Goal: Information Seeking & Learning: Understand process/instructions

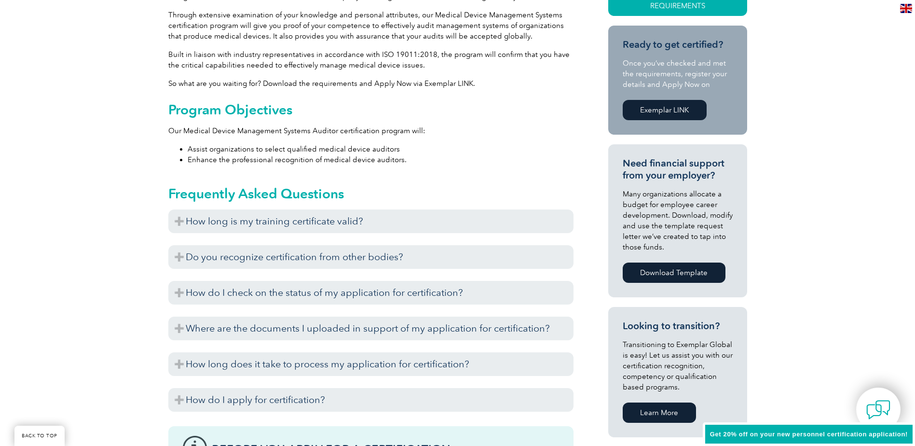
scroll to position [289, 0]
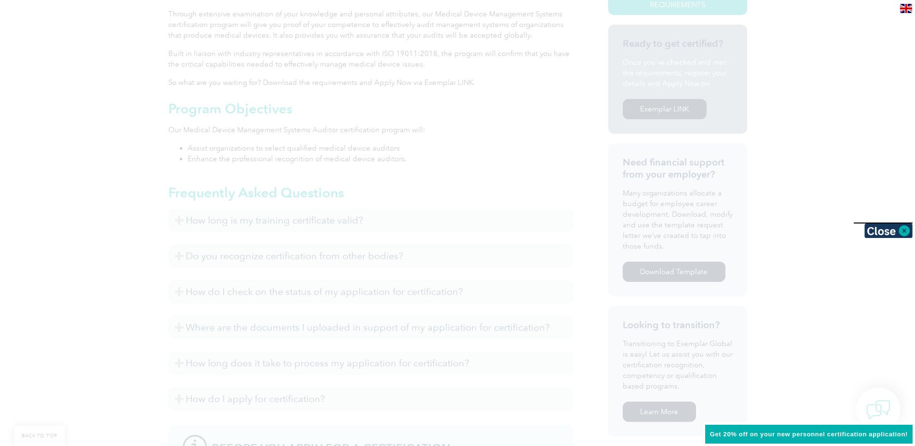
click at [89, 215] on div at bounding box center [457, 223] width 915 height 446
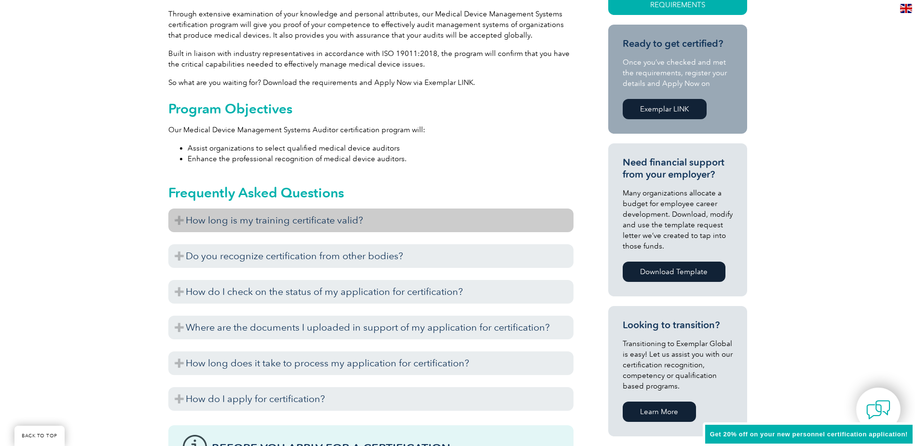
click at [178, 222] on h3 "How long is my training certificate valid?" at bounding box center [370, 220] width 405 height 24
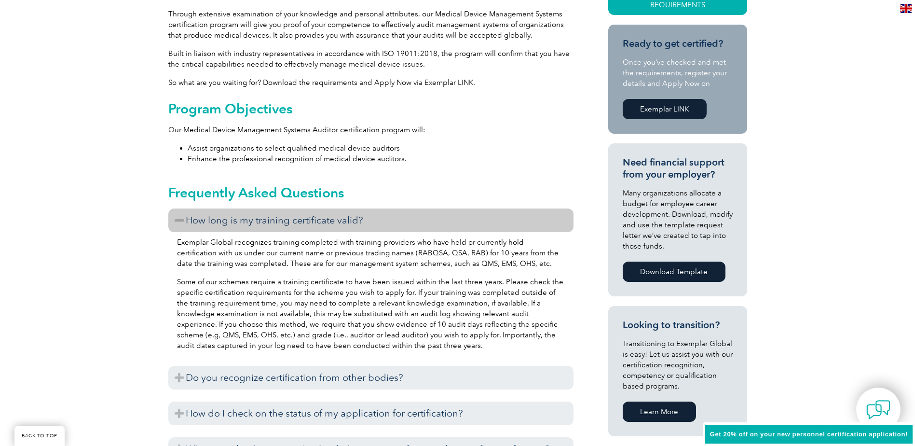
click at [178, 222] on h3 "How long is my training certificate valid?" at bounding box center [370, 220] width 405 height 24
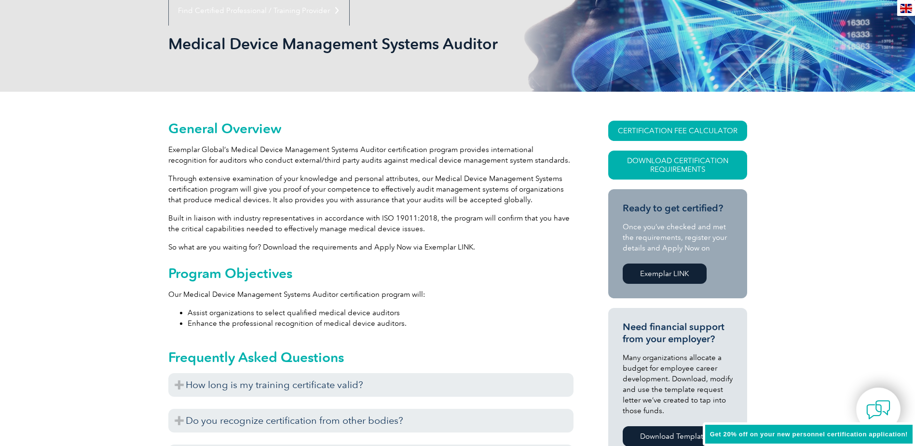
scroll to position [0, 0]
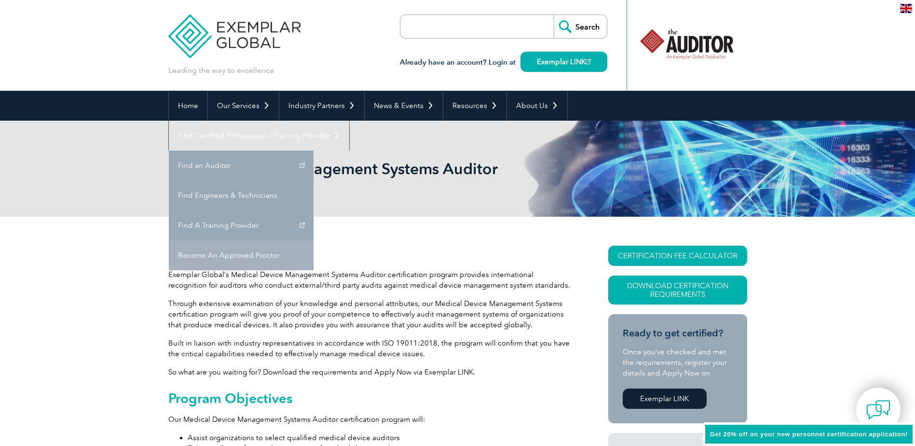
click at [313, 240] on link "Become An Approved Proctor" at bounding box center [241, 255] width 145 height 30
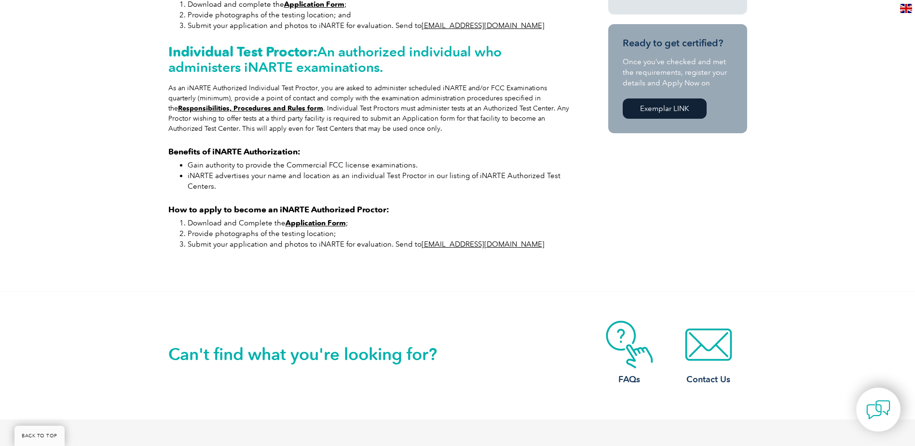
scroll to position [482, 0]
drag, startPoint x: 219, startPoint y: 245, endPoint x: 271, endPoint y: 249, distance: 51.8
click at [271, 238] on li "Provide photographs of the testing location;" at bounding box center [381, 232] width 386 height 11
click at [213, 286] on div "Become an Approved [PERSON_NAME] for iNARTE and help individuals become certifi…" at bounding box center [457, 10] width 579 height 559
drag, startPoint x: 219, startPoint y: 258, endPoint x: 245, endPoint y: 259, distance: 25.6
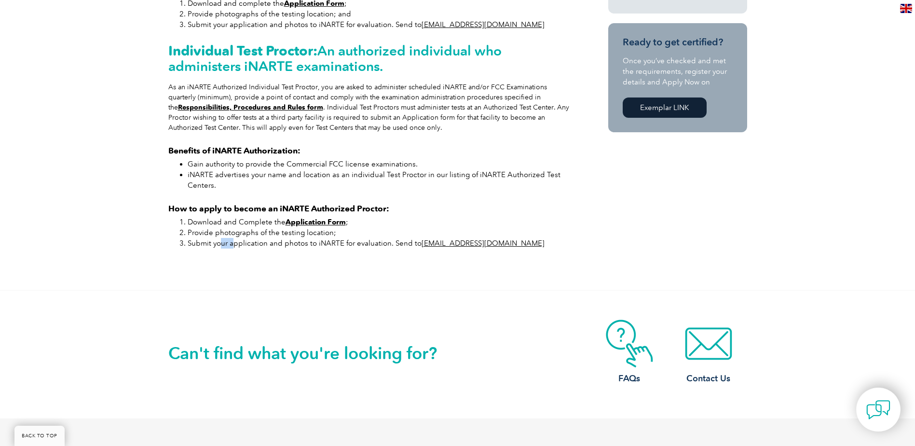
click at [236, 248] on li "Submit your application and photos to iNARTE for evaluation. Send to [EMAIL_ADD…" at bounding box center [381, 243] width 386 height 11
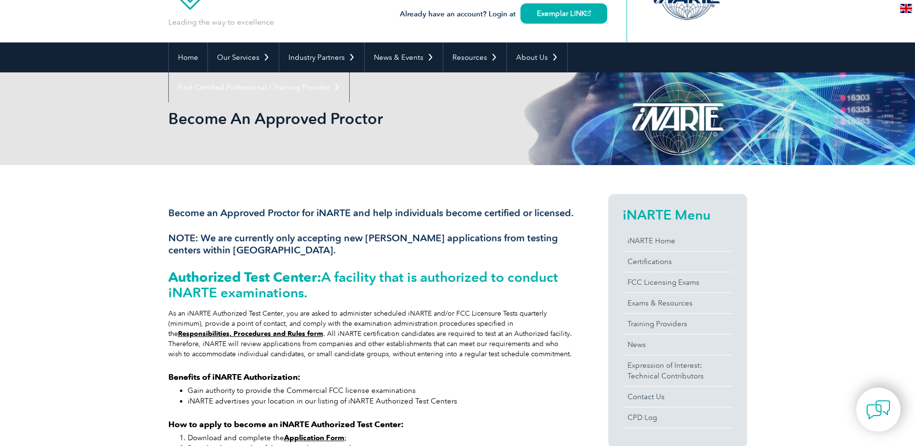
scroll to position [0, 0]
